Goal: Find specific page/section: Find specific page/section

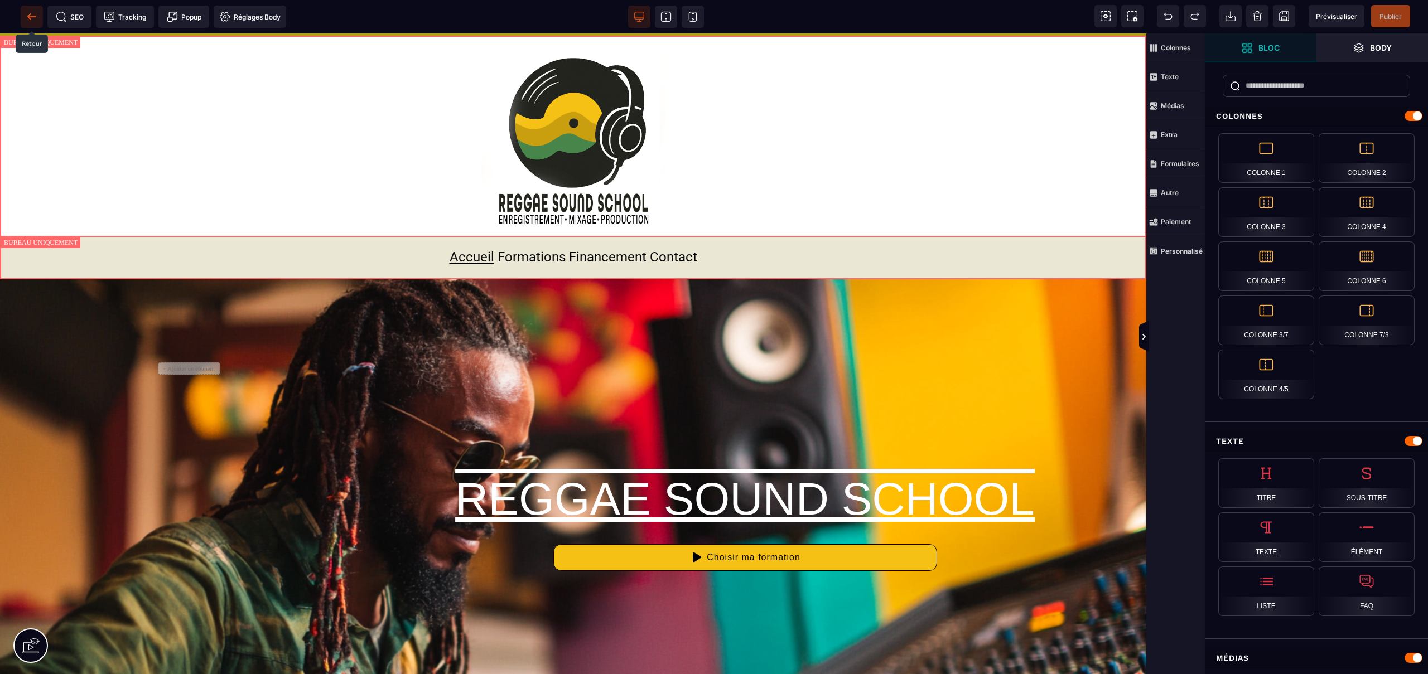
click at [32, 15] on icon at bounding box center [31, 16] width 11 height 11
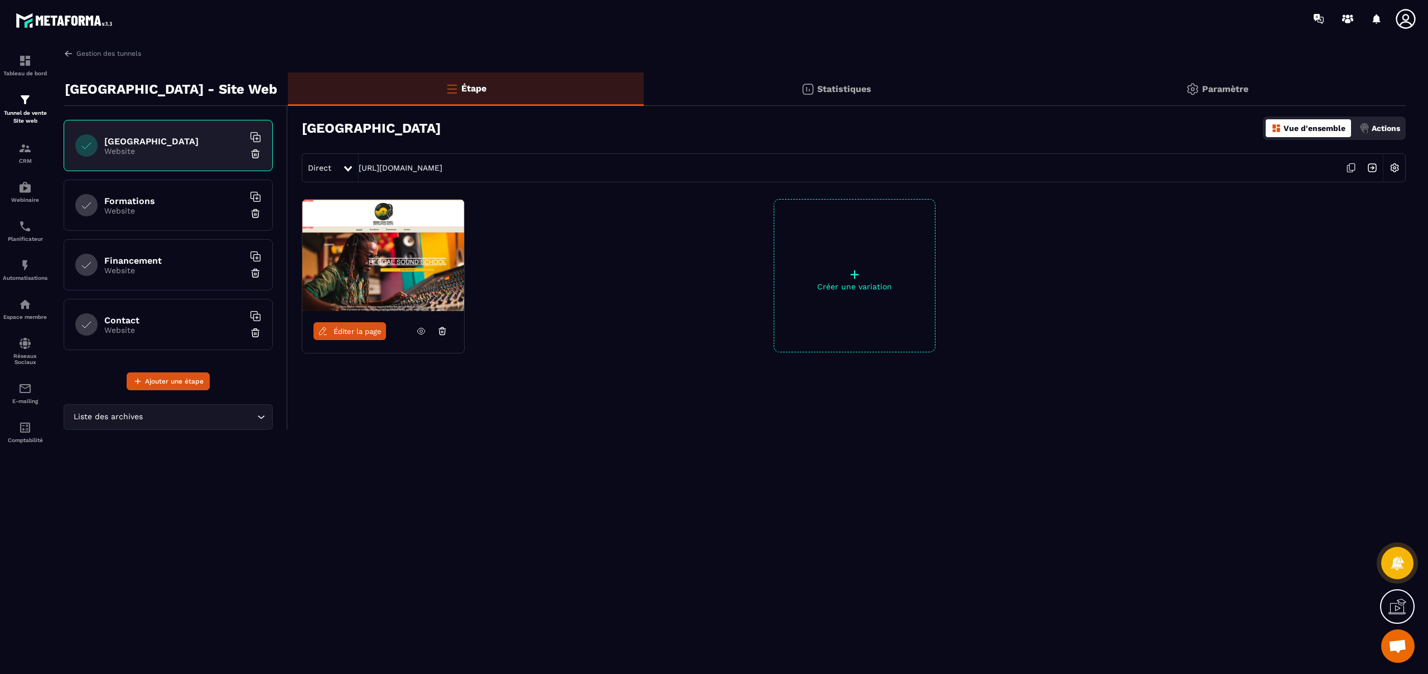
click at [133, 215] on div "Formations Website" at bounding box center [168, 205] width 209 height 51
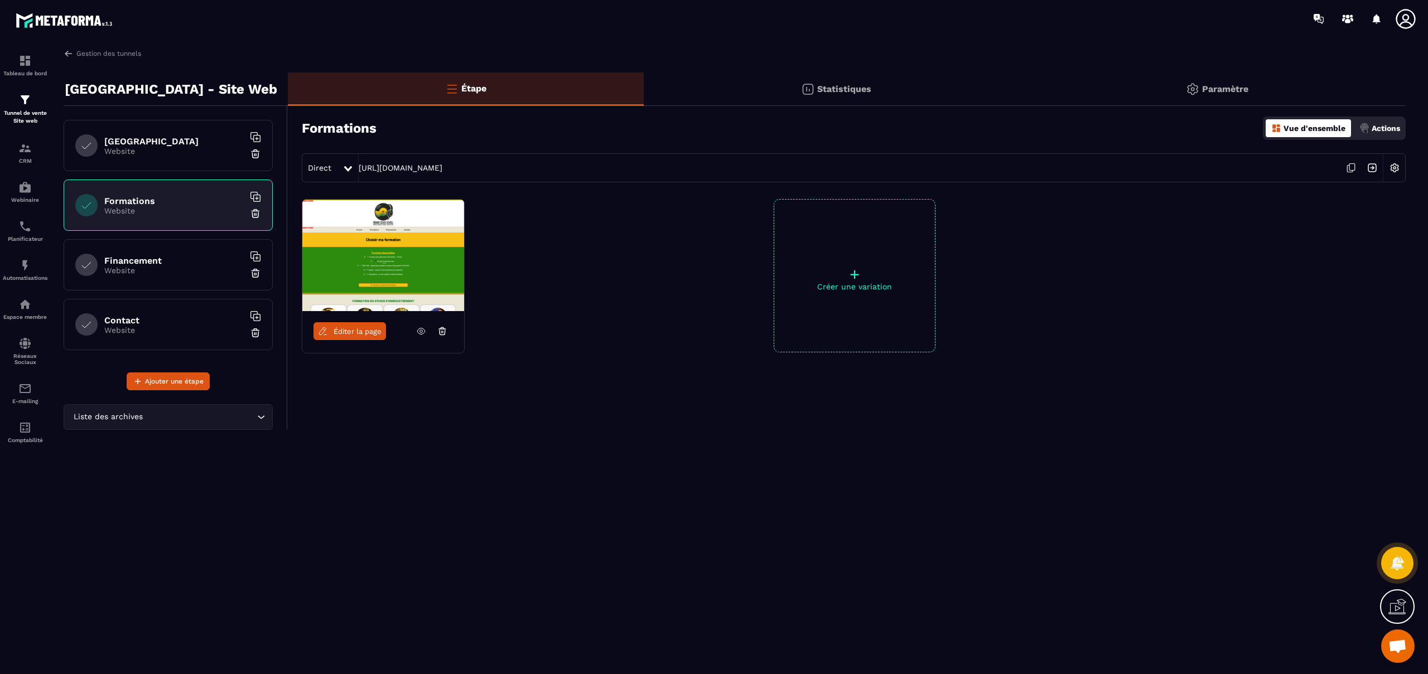
click at [339, 336] on link "Éditer la page" at bounding box center [349, 331] width 72 height 18
